Goal: Task Accomplishment & Management: Manage account settings

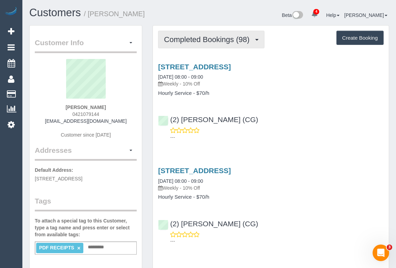
click at [208, 39] on span "Completed Bookings (98)" at bounding box center [208, 39] width 89 height 9
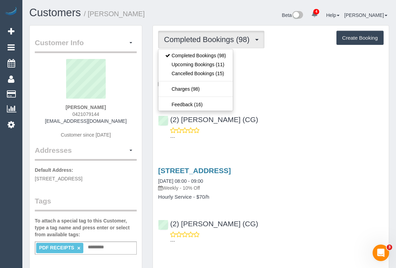
click at [287, 89] on div "5 Chat Place, Werribee, VIC 3030 11/09/2025 08:00 - 09:00 Weekly - 10% Off Hour…" at bounding box center [271, 79] width 236 height 33
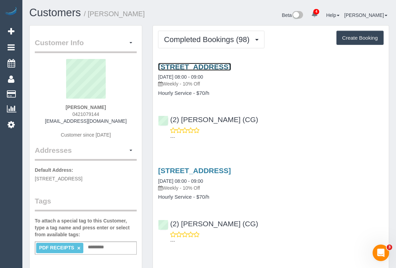
click at [231, 65] on link "5 Chat Place, Werribee, VIC 3030" at bounding box center [194, 67] width 73 height 8
drag, startPoint x: 166, startPoint y: 82, endPoint x: 181, endPoint y: 82, distance: 15.2
click at [181, 82] on p "Weekly - 10% Off" at bounding box center [271, 83] width 226 height 7
copy p "Weekly"
drag, startPoint x: 158, startPoint y: 91, endPoint x: 192, endPoint y: 94, distance: 33.9
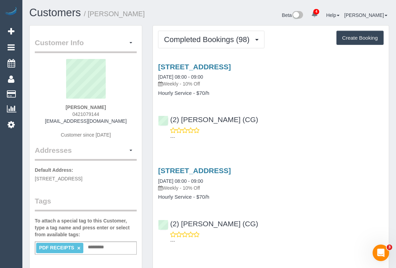
click at [192, 94] on h4 "Hourly Service - $70/h" at bounding box center [271, 93] width 226 height 6
copy h4 "Hourly Service"
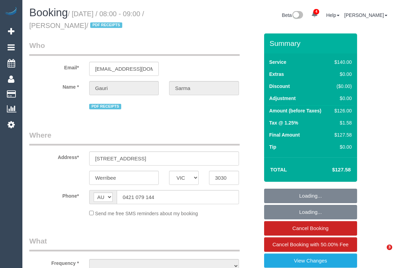
select select "VIC"
select select "string:stripe-pm_1Qcxx42GScqysDRVWEuoYT5p"
select select "number:28"
select select "number:14"
select select "number:19"
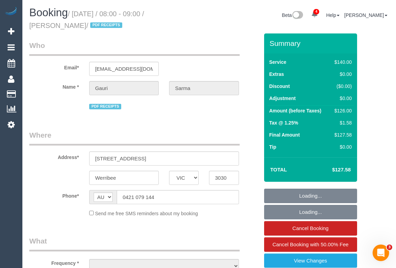
select select "number:36"
select select "number:35"
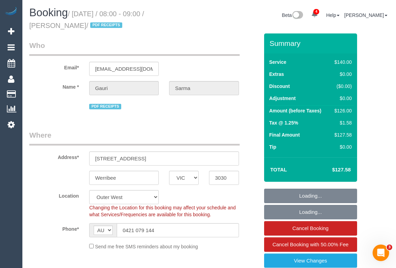
select select "object:1296"
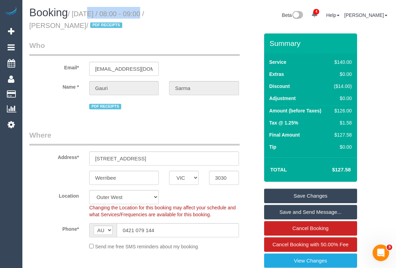
drag, startPoint x: 76, startPoint y: 13, endPoint x: 136, endPoint y: 13, distance: 59.9
click at [136, 13] on small "/ September 11, 2025 / 08:00 - 09:00 / Gauri Sarma / PDF RECEIPTS" at bounding box center [86, 19] width 115 height 19
copy small "September 11, 2025"
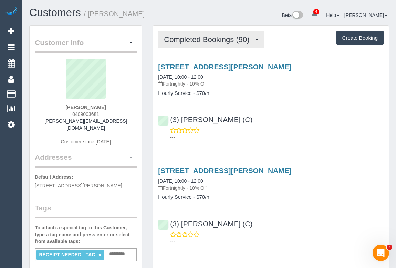
click at [203, 41] on span "Completed Bookings (90)" at bounding box center [208, 39] width 89 height 9
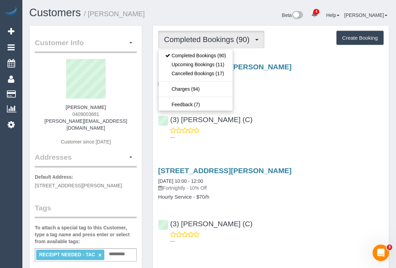
click at [297, 103] on div "20 Veronica Street, Northcote, VIC 3070 10/09/2025 10:00 - 12:00 Fortnightly - …" at bounding box center [271, 100] width 236 height 87
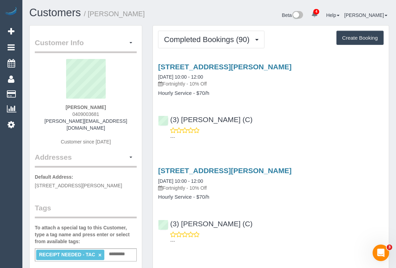
drag, startPoint x: 165, startPoint y: 82, endPoint x: 187, endPoint y: 83, distance: 22.1
click at [187, 83] on p "Fortnightly - 10% Off" at bounding box center [271, 83] width 226 height 7
copy p "Fortnightly"
drag, startPoint x: 159, startPoint y: 92, endPoint x: 191, endPoint y: 93, distance: 31.4
click at [191, 93] on h4 "Hourly Service - $70/h" at bounding box center [271, 93] width 226 height 6
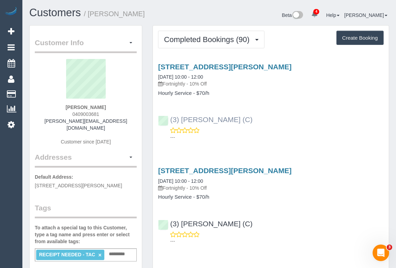
copy h4 "Hourly Service"
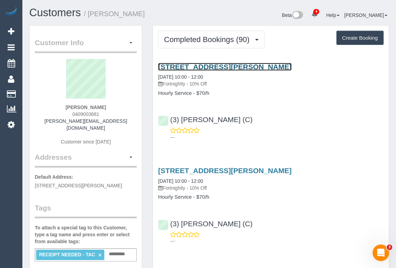
click at [217, 63] on link "20 Veronica Street, Northcote, VIC 3070" at bounding box center [224, 67] width 133 height 8
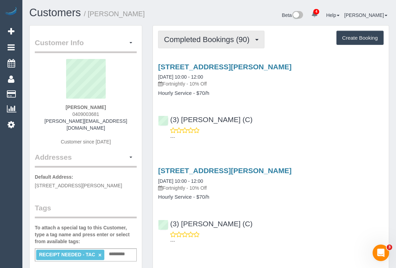
click at [203, 43] on button "Completed Bookings (90)" at bounding box center [211, 40] width 106 height 18
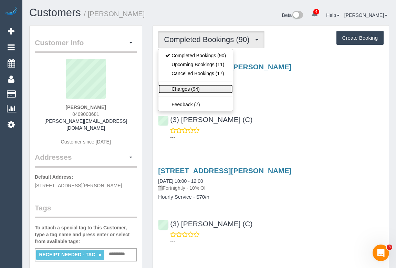
click at [189, 88] on link "Charges (94)" at bounding box center [195, 88] width 74 height 9
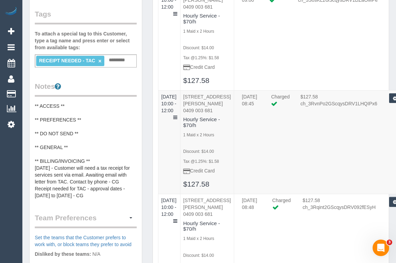
scroll to position [219, 0]
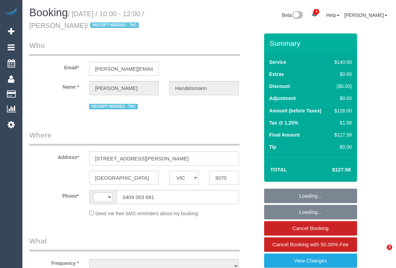
select select "VIC"
select select "string:stripe-pm_1OWXHA2GScqysDRVfHuez8Fm"
select select "string:AU"
select select "object:586"
select select "number:27"
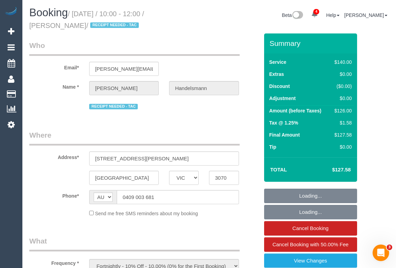
select select "number:14"
select select "number:19"
select select "number:25"
select select "number:34"
select select "number:12"
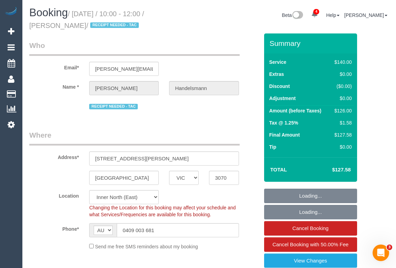
select select "object:1756"
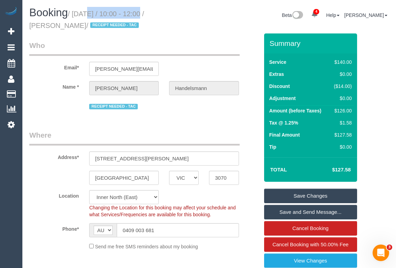
drag, startPoint x: 75, startPoint y: 13, endPoint x: 137, endPoint y: 14, distance: 62.0
click at [137, 14] on small "/ September 10, 2025 / 10:00 - 12:00 / Rob Handelsmann / RECEIPT NEEDED - TAC" at bounding box center [86, 19] width 115 height 19
copy small "September 10, 2025"
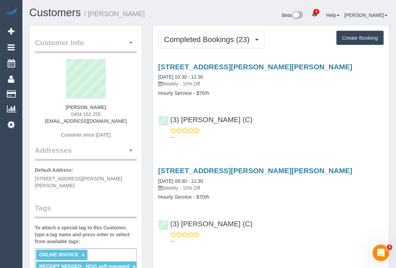
click at [259, 98] on div "[STREET_ADDRESS][PERSON_NAME][PERSON_NAME] [DATE] 10:30 - 11:30 Weekly - 10% Of…" at bounding box center [271, 100] width 236 height 87
click at [271, 93] on h4 "Hourly Service - $70/h" at bounding box center [271, 93] width 226 height 6
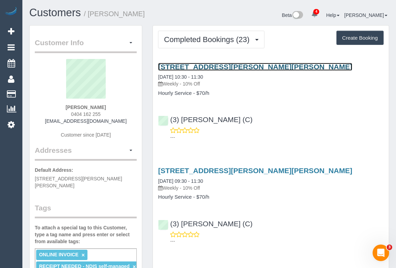
click at [214, 65] on link "[STREET_ADDRESS][PERSON_NAME][PERSON_NAME]" at bounding box center [255, 67] width 194 height 8
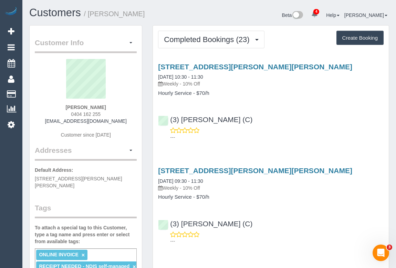
drag, startPoint x: 166, startPoint y: 83, endPoint x: 180, endPoint y: 83, distance: 13.8
click at [180, 83] on p "Weekly - 10% Off" at bounding box center [271, 83] width 226 height 7
copy p "Weekly"
drag, startPoint x: 158, startPoint y: 92, endPoint x: 191, endPoint y: 92, distance: 33.1
click at [191, 92] on h4 "Hourly Service - $70/h" at bounding box center [271, 93] width 226 height 6
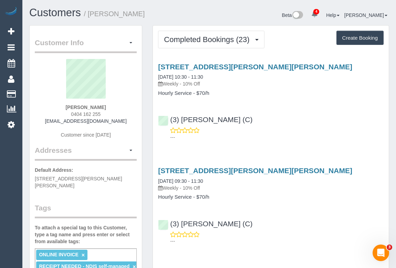
copy h4 "Hourly Service"
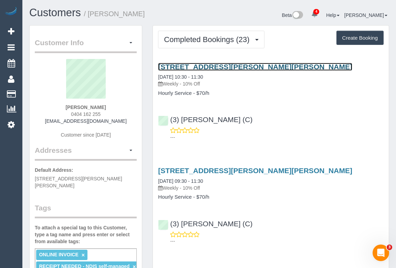
click at [225, 65] on link "38/69 Palmer St, Richmond, VIC 3121" at bounding box center [255, 67] width 194 height 8
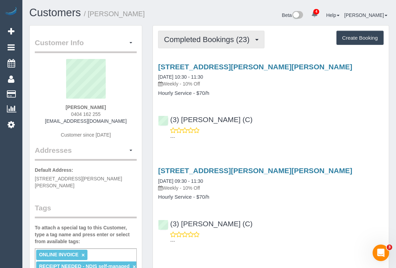
click at [194, 41] on span "Completed Bookings (23)" at bounding box center [208, 39] width 89 height 9
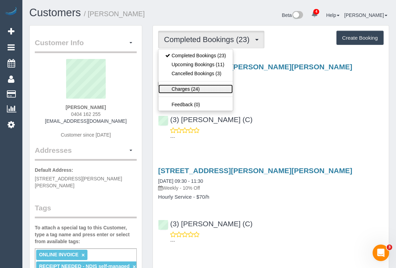
click at [180, 89] on link "Charges (24)" at bounding box center [195, 88] width 74 height 9
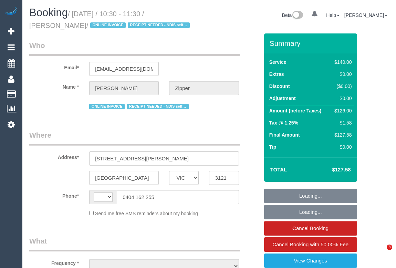
select select "VIC"
select select "string:AU"
select select "object:586"
select select "string:stripe-pm_1QjXpd2GScqysDRVtfQZkUN0"
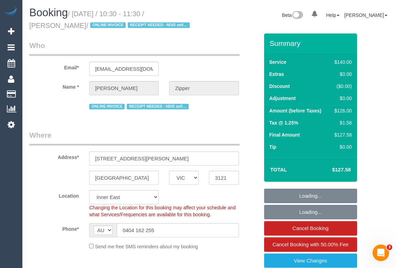
select select "number:28"
select select "number:14"
select select "number:19"
select select "number:36"
select select "number:33"
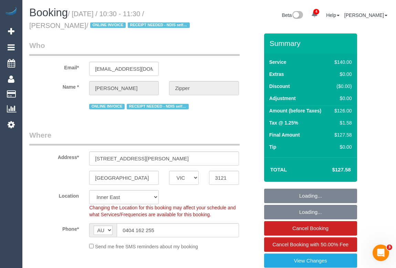
select select "object:760"
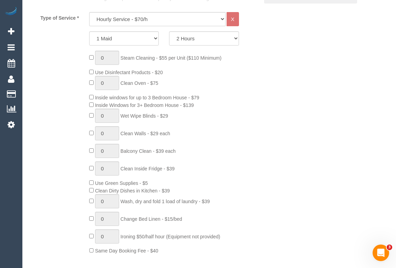
scroll to position [250, 0]
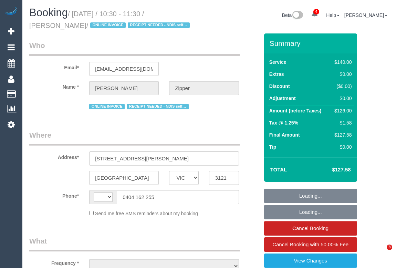
select select "VIC"
select select "string:stripe-pm_1QjXpd2GScqysDRVtfQZkUN0"
select select "number:28"
select select "number:14"
select select "number:19"
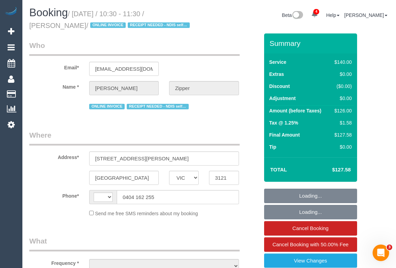
select select "number:36"
select select "number:33"
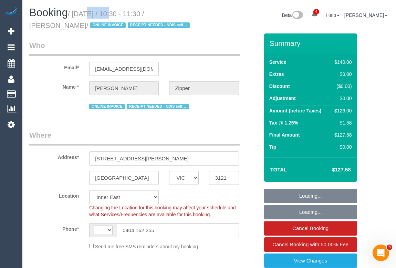
select select "string:AU"
select select "object:1581"
drag, startPoint x: 0, startPoint y: 0, endPoint x: 137, endPoint y: 10, distance: 137.1
click at [137, 10] on small "/ September 10, 2025 / 10:30 - 11:30 / Belinda Zipper / ONLINE INVOICE RECEIPT …" at bounding box center [110, 19] width 163 height 19
copy small "September 10, 2025"
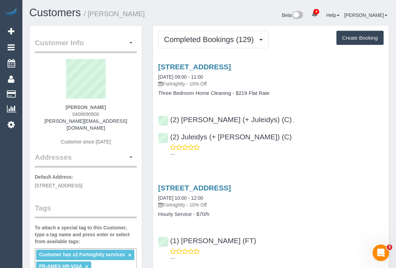
drag, startPoint x: 165, startPoint y: 82, endPoint x: 187, endPoint y: 82, distance: 21.7
click at [187, 82] on p "Fortnightly - 10% Off" at bounding box center [271, 83] width 226 height 7
copy p "Fortnightly"
drag, startPoint x: 158, startPoint y: 92, endPoint x: 232, endPoint y: 93, distance: 73.7
click at [232, 93] on h4 "Three Bedroom Home Cleaning - $219 Flat Rate" at bounding box center [271, 93] width 226 height 6
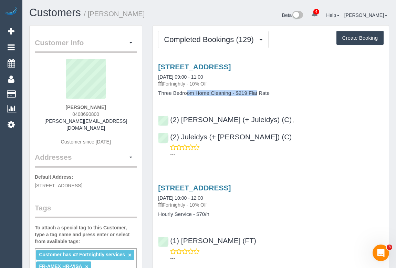
copy h4 "Three Bedroom Home Cleaning"
click at [217, 64] on link "17 The Cove, Port Melbourne, VIC 3207" at bounding box center [194, 67] width 73 height 8
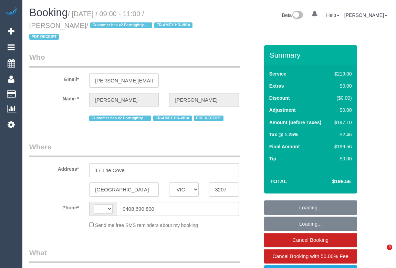
select select "VIC"
select select "string:AU"
select select "object:558"
select select "number:28"
select select "number:14"
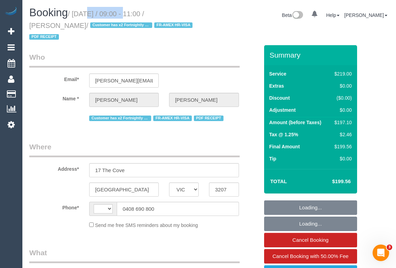
select select "number:19"
select select "number:22"
select select "number:11"
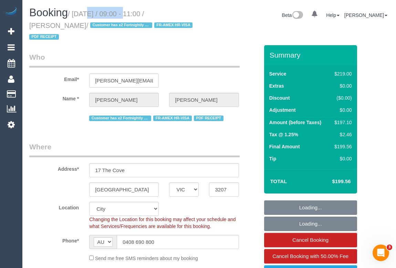
select select "string:stripe-pm_1HpKuz2GScqysDRVMu1ibnxL"
select select "object:747"
click at [137, 14] on small "/ September 11, 2025 / 09:00 - 11:00 / Margaret Mayman / Customer has x2 Fortni…" at bounding box center [111, 25] width 165 height 31
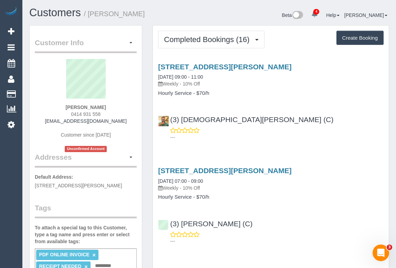
click at [297, 122] on div "(3) Buddhi Adhikari (C) ---" at bounding box center [271, 125] width 236 height 31
drag, startPoint x: 165, startPoint y: 82, endPoint x: 180, endPoint y: 82, distance: 15.2
click at [180, 82] on p "Weekly - 10% Off" at bounding box center [271, 83] width 226 height 7
copy p "Weekly"
drag, startPoint x: 158, startPoint y: 92, endPoint x: 191, endPoint y: 93, distance: 32.4
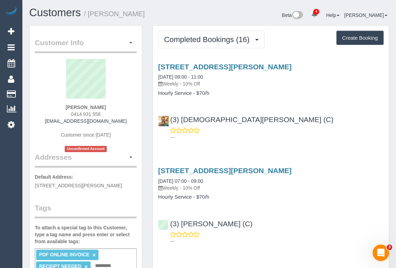
click at [191, 93] on h4 "Hourly Service - $70/h" at bounding box center [271, 93] width 226 height 6
copy h4 "Hourly Service"
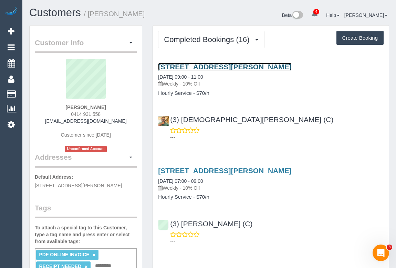
click at [233, 66] on link "16 Viola Street, Donnybrook, VIC 3064" at bounding box center [224, 67] width 133 height 8
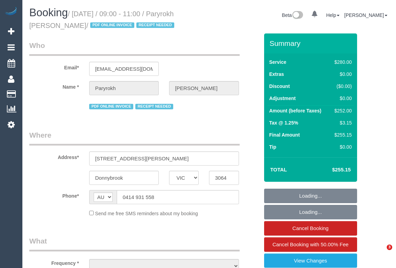
select select "VIC"
select select "string:stripe-pm_1RIkwB2GScqysDRVO7FxyKXl"
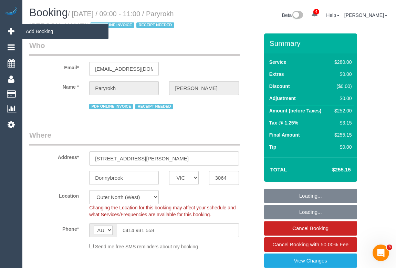
select select "object:734"
select select "number:29"
select select "number:14"
select select "number:19"
select select "number:22"
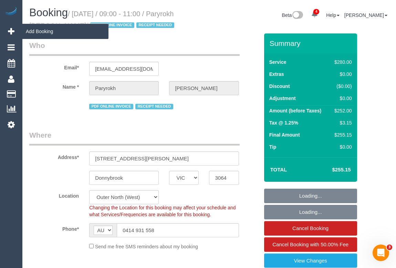
select select "number:34"
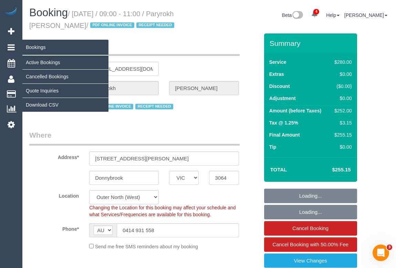
select select "object:1136"
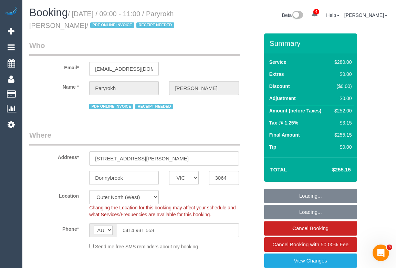
select select "240"
drag, startPoint x: 76, startPoint y: 13, endPoint x: 136, endPoint y: 13, distance: 60.6
click at [136, 13] on small "/ [DATE] / 09:00 - 11:00 / Paryrokh [PERSON_NAME] / PDF ONLINE INVOICE RECEIPT …" at bounding box center [102, 19] width 147 height 19
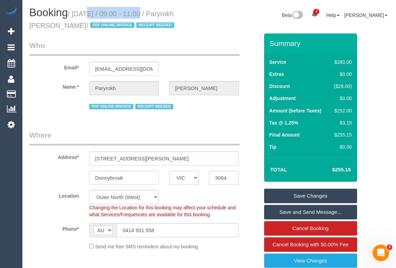
copy small "[DATE]"
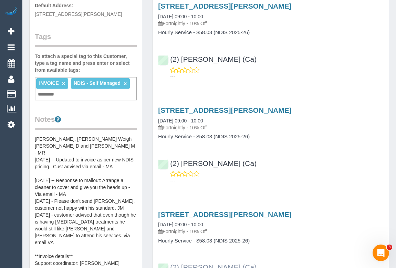
scroll to position [250, 0]
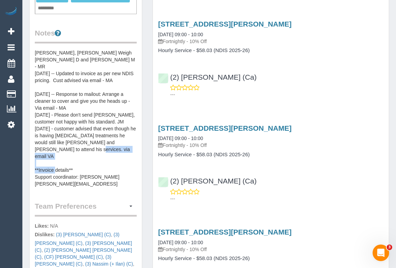
drag, startPoint x: 35, startPoint y: 154, endPoint x: 111, endPoint y: 154, distance: 76.1
click at [111, 154] on pre "[DATE] - Cleaners blocked due to not being vaccinated: [PERSON_NAME], [PERSON_N…" at bounding box center [86, 118] width 102 height 138
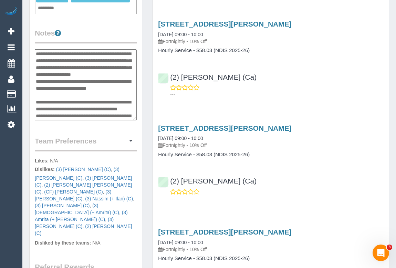
scroll to position [103, 0]
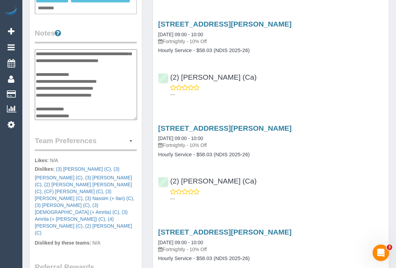
drag, startPoint x: 109, startPoint y: 85, endPoint x: 35, endPoint y: 87, distance: 73.4
click at [35, 87] on textarea "**********" at bounding box center [86, 84] width 102 height 71
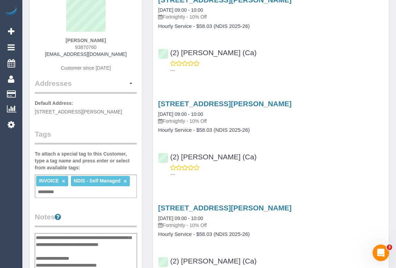
scroll to position [0, 0]
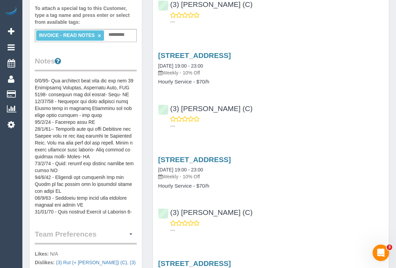
scroll to position [124, 0]
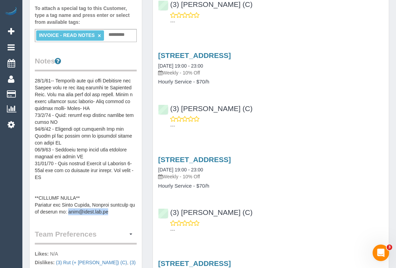
drag, startPoint x: 66, startPoint y: 210, endPoint x: 114, endPoint y: 211, distance: 47.9
click at [114, 211] on pre at bounding box center [86, 146] width 102 height 138
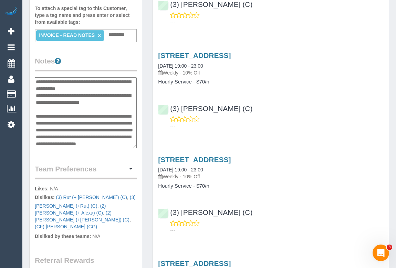
scroll to position [193, 0]
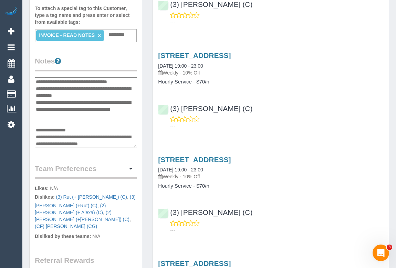
click at [115, 143] on textarea at bounding box center [86, 112] width 102 height 71
drag, startPoint x: 113, startPoint y: 144, endPoint x: 67, endPoint y: 144, distance: 45.5
click at [67, 144] on textarea at bounding box center [86, 112] width 102 height 71
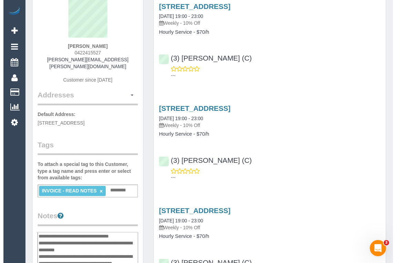
scroll to position [0, 0]
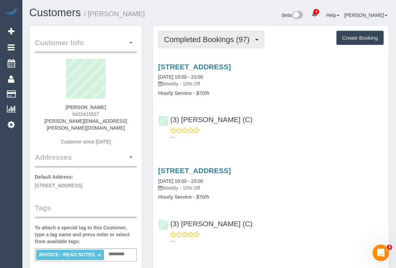
click at [177, 38] on span "Completed Bookings (97)" at bounding box center [208, 39] width 89 height 9
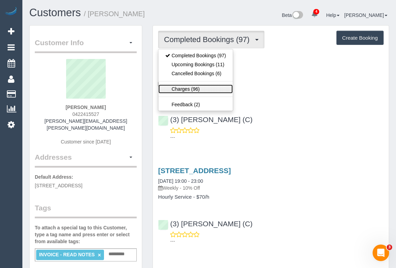
click at [186, 88] on link "Charges (96)" at bounding box center [195, 88] width 74 height 9
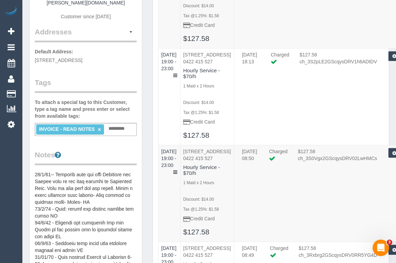
scroll to position [219, 0]
